Goal: Transaction & Acquisition: Purchase product/service

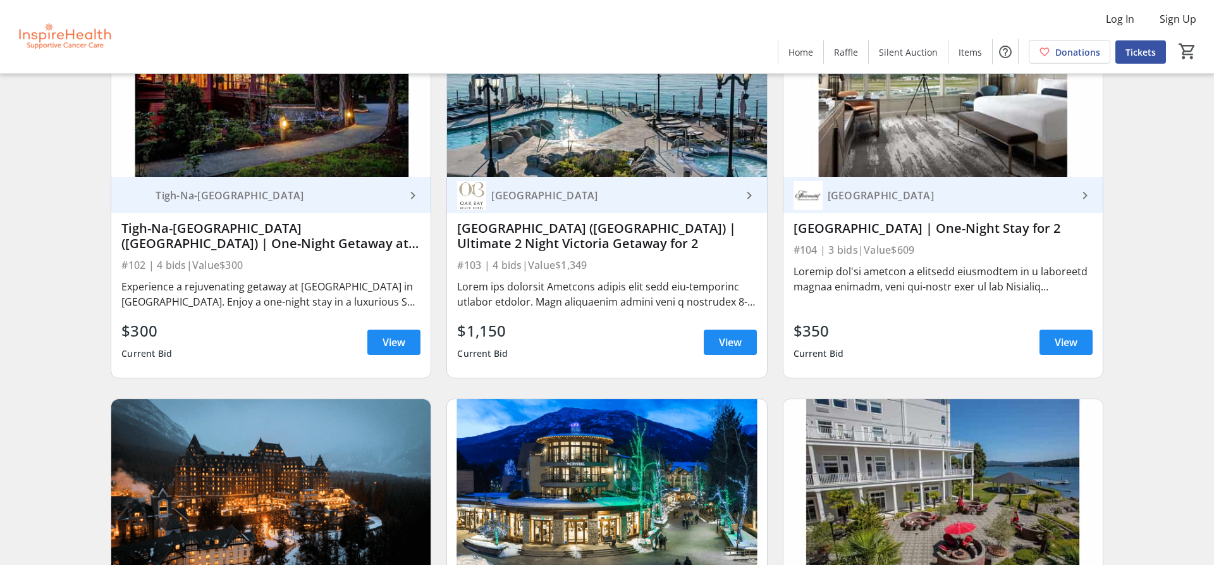
scroll to position [1419, 0]
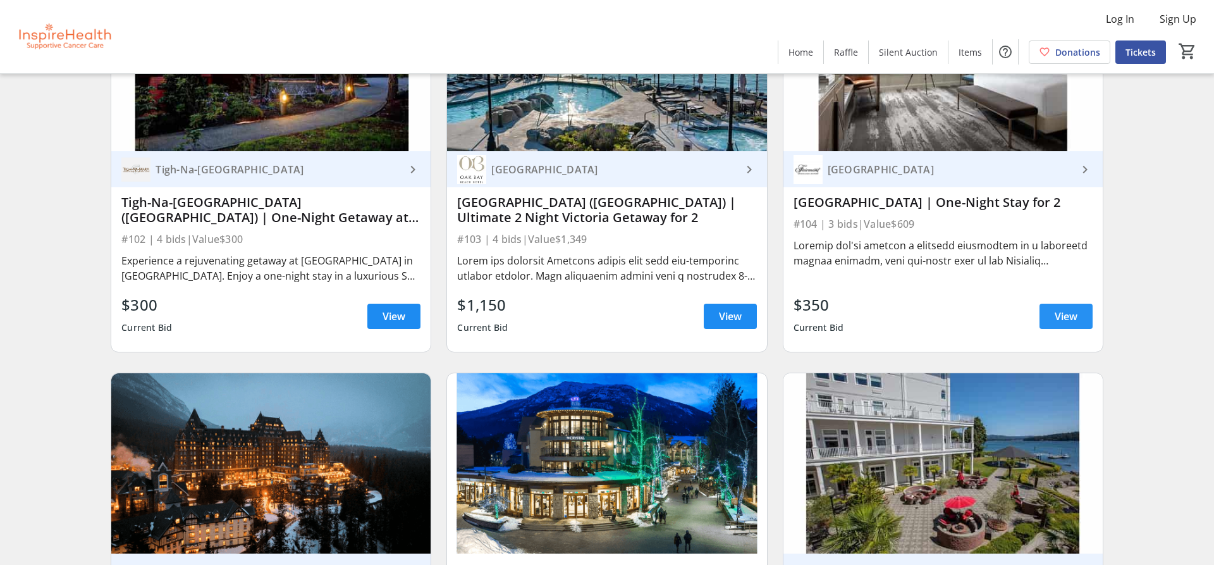
click at [1056, 314] on span "View" at bounding box center [1066, 316] width 23 height 15
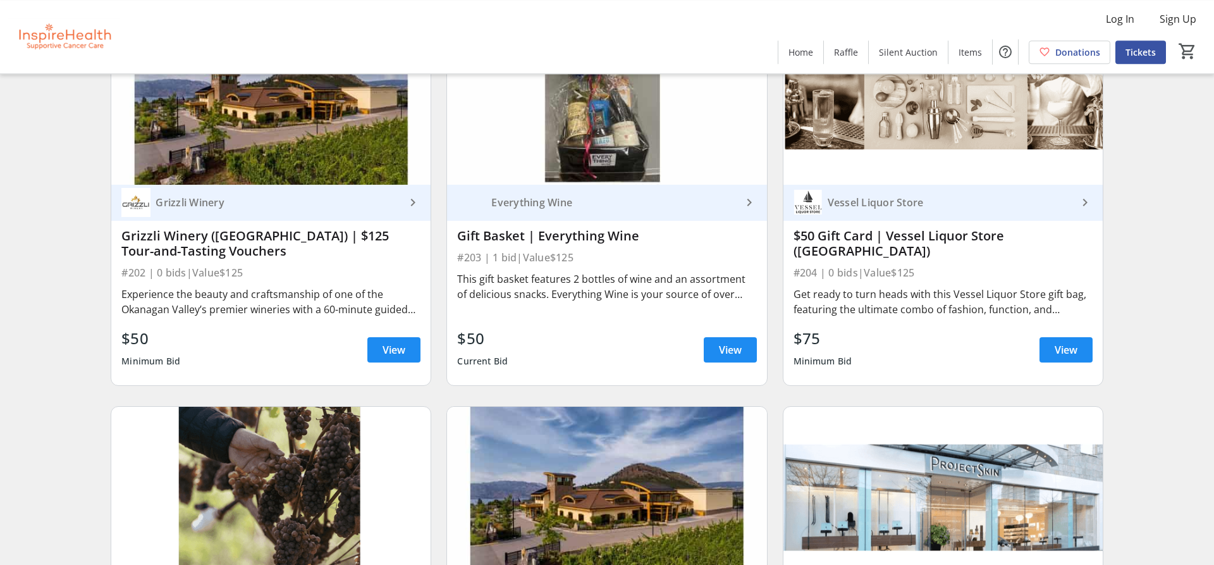
scroll to position [5806, 0]
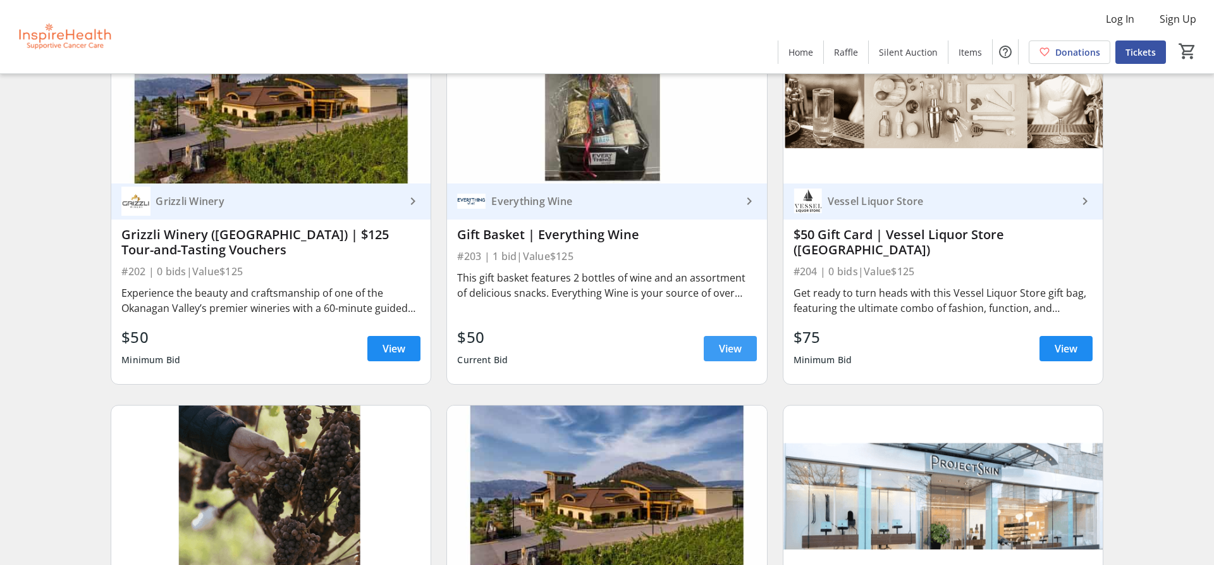
click at [710, 347] on span at bounding box center [730, 348] width 53 height 30
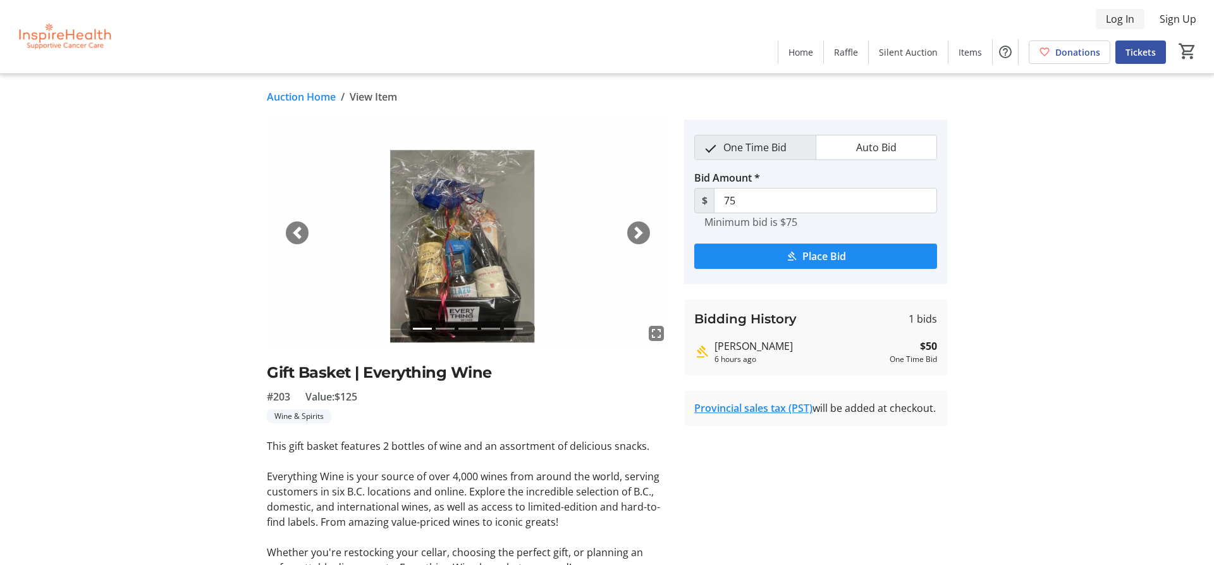
click at [1123, 16] on span "Log In" at bounding box center [1120, 18] width 28 height 15
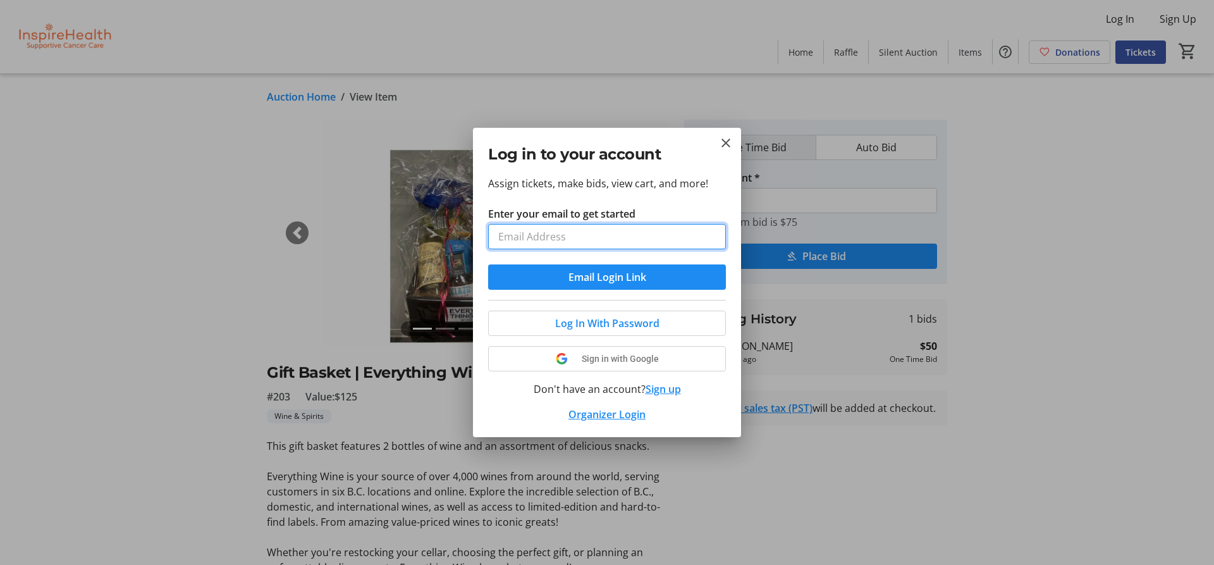
click at [652, 237] on input "Enter your email to get started" at bounding box center [607, 236] width 238 height 25
click at [651, 236] on input "Enter your email to get started" at bounding box center [607, 236] width 238 height 25
click at [638, 235] on input "Enter your email to get started" at bounding box center [607, 236] width 238 height 25
click at [488, 264] on button "Email Login Link" at bounding box center [607, 276] width 238 height 25
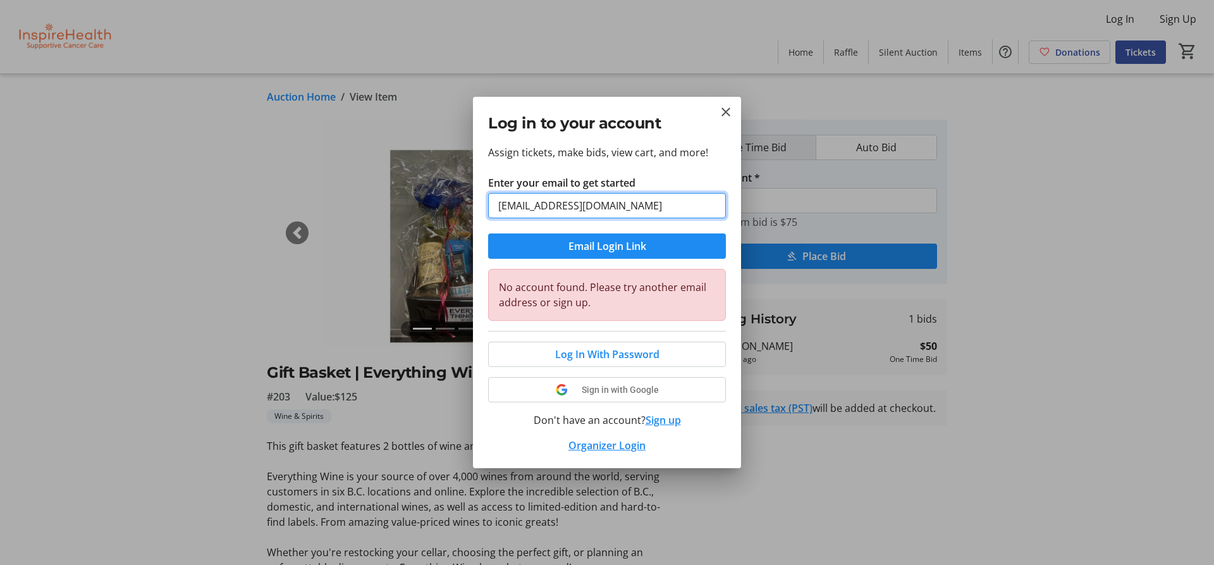
click at [653, 204] on input "[EMAIL_ADDRESS][DOMAIN_NAME]" at bounding box center [607, 205] width 238 height 25
type input "[DOMAIN_NAME][EMAIL_ADDRESS][DOMAIN_NAME]"
click at [488, 233] on button "Email Login Link" at bounding box center [607, 245] width 238 height 25
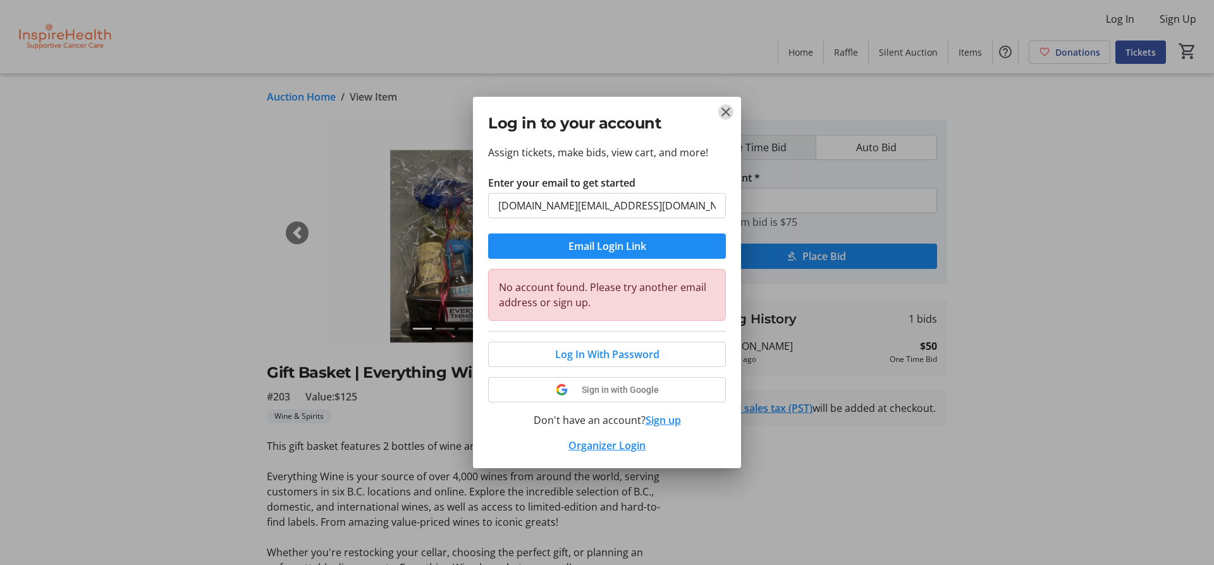
click at [725, 106] on mat-icon "Close" at bounding box center [725, 111] width 15 height 15
